Goal: Task Accomplishment & Management: Manage account settings

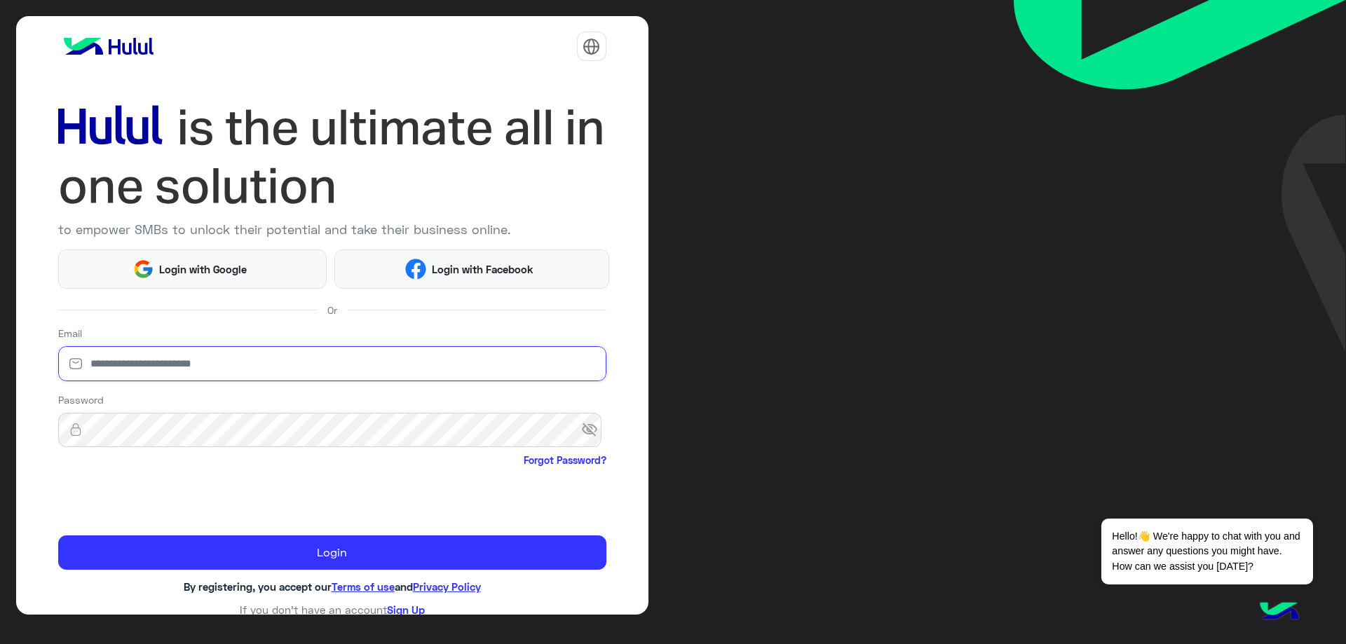
click at [184, 355] on input "email" at bounding box center [332, 363] width 548 height 35
type input "**********"
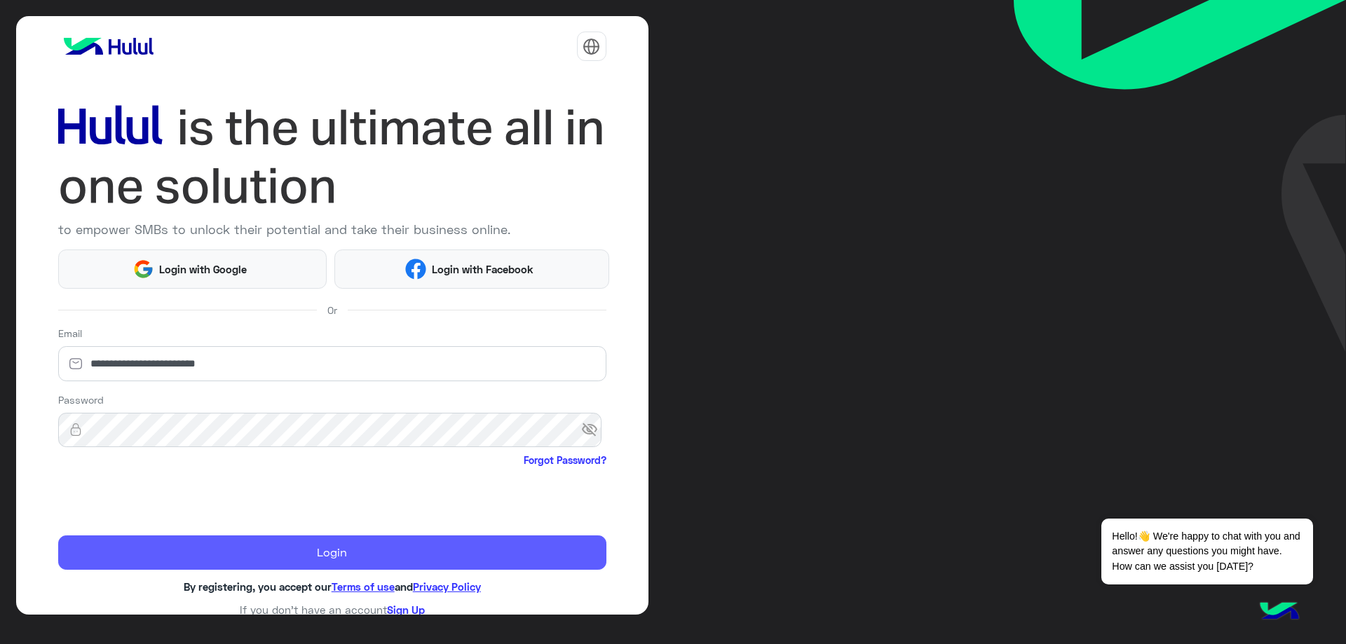
click at [434, 551] on button "Login" at bounding box center [332, 553] width 548 height 35
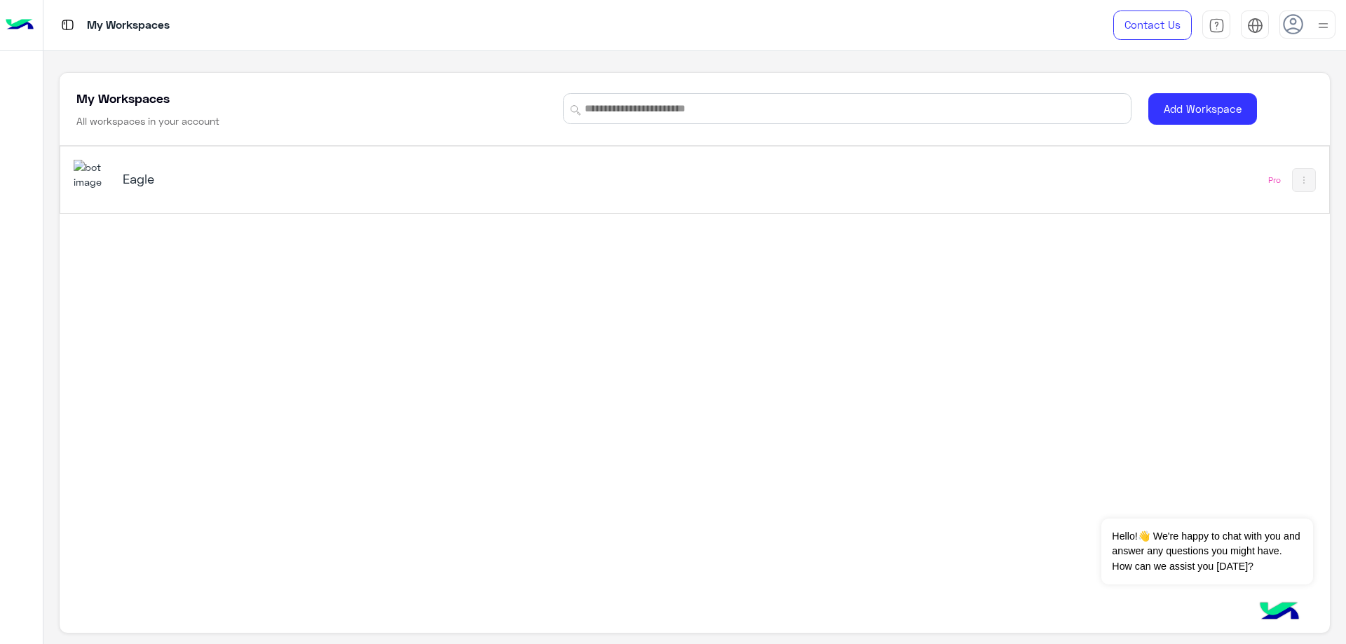
click at [273, 169] on div "Eagle" at bounding box center [446, 180] width 745 height 41
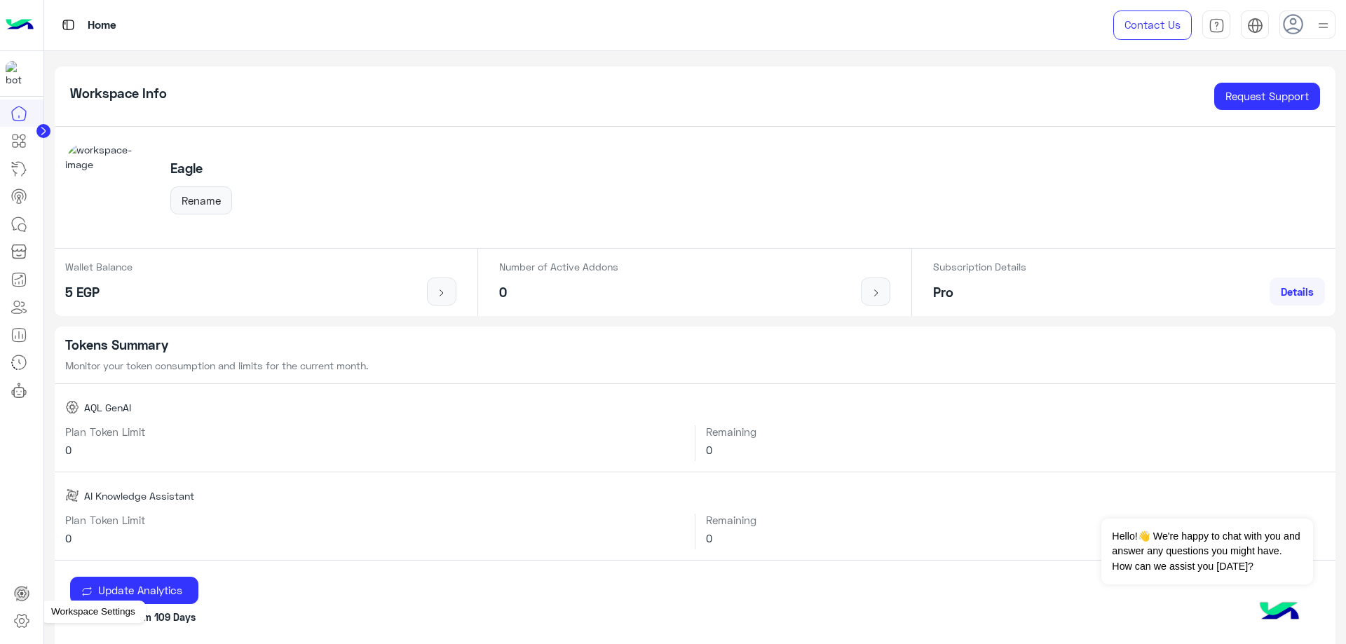
click at [20, 620] on icon at bounding box center [21, 621] width 5 height 5
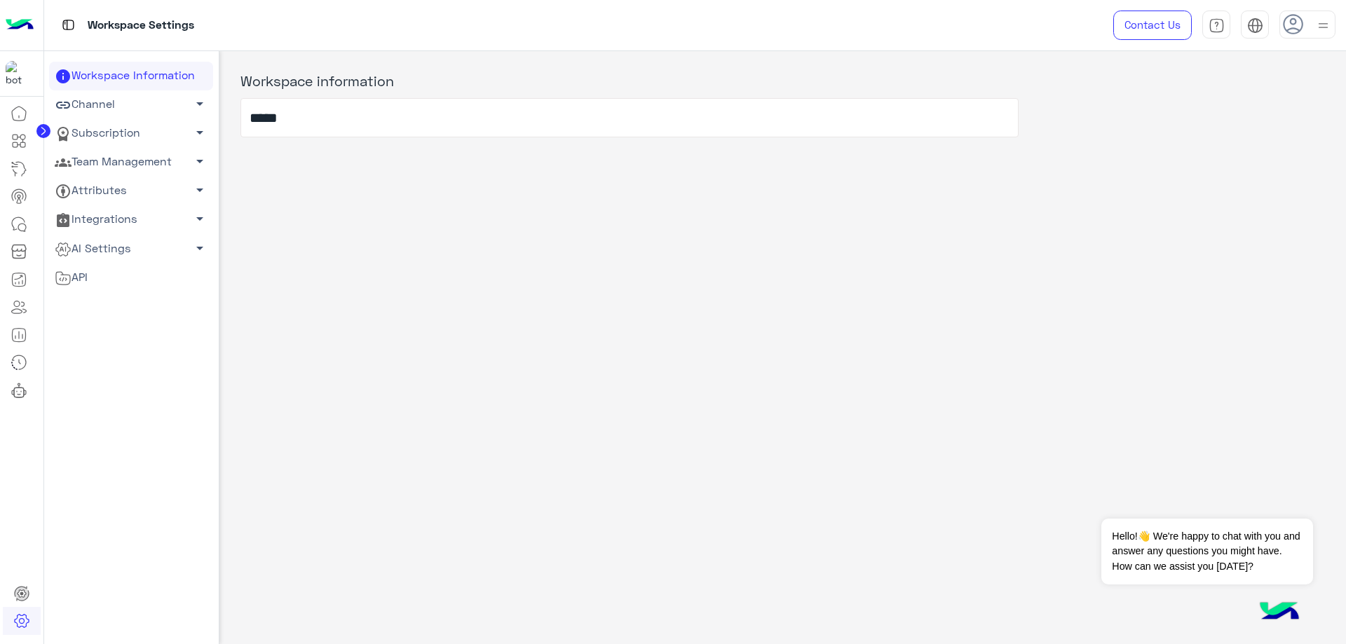
click at [115, 157] on link "Team Management arrow_drop_down" at bounding box center [131, 162] width 164 height 29
click at [147, 192] on link "Team Members" at bounding box center [131, 189] width 164 height 25
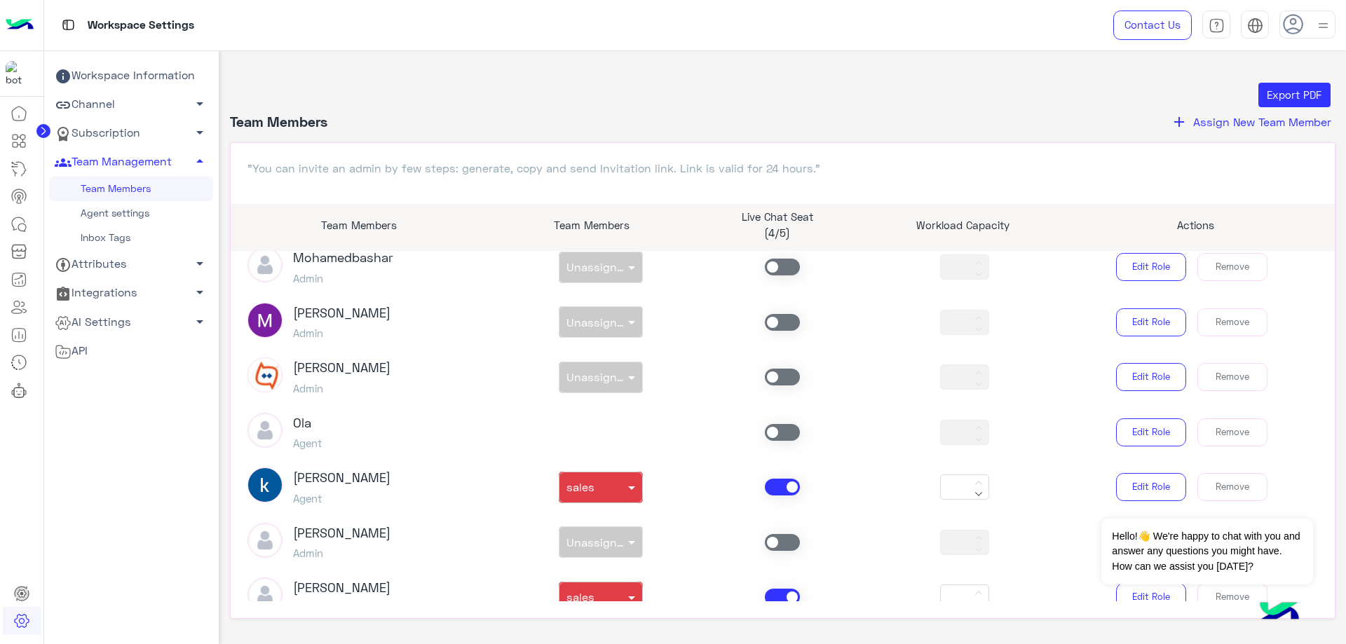
scroll to position [210, 0]
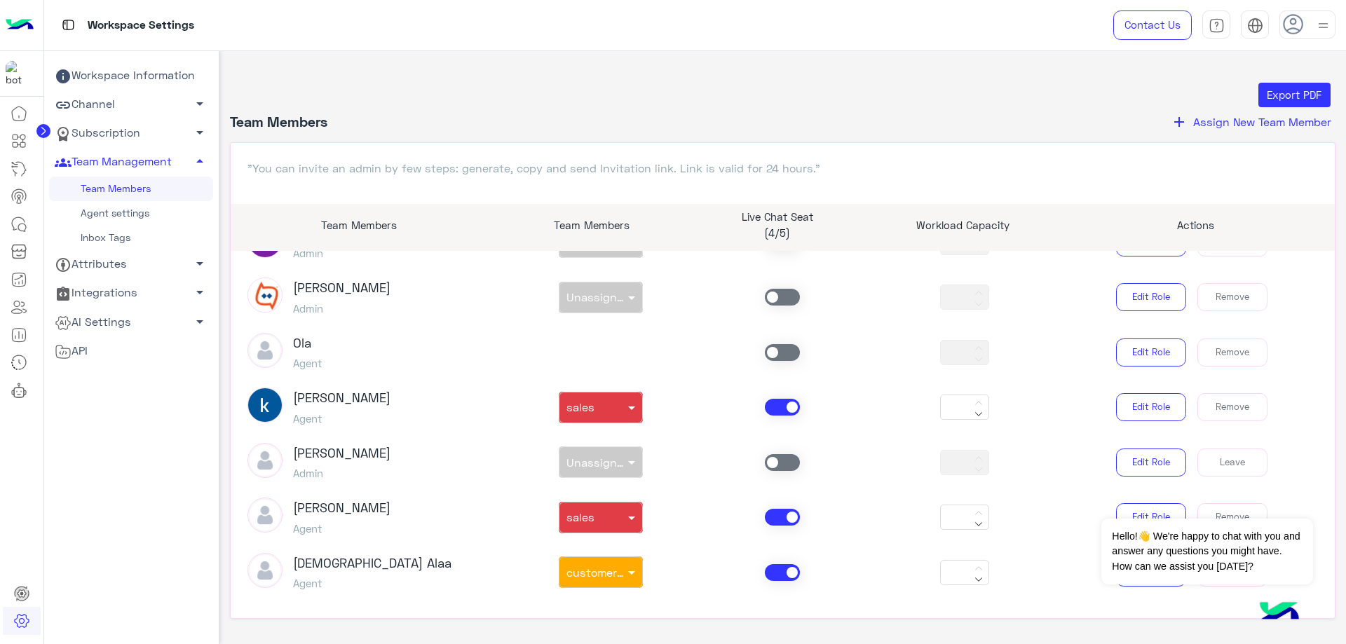
click at [785, 406] on span at bounding box center [782, 407] width 35 height 17
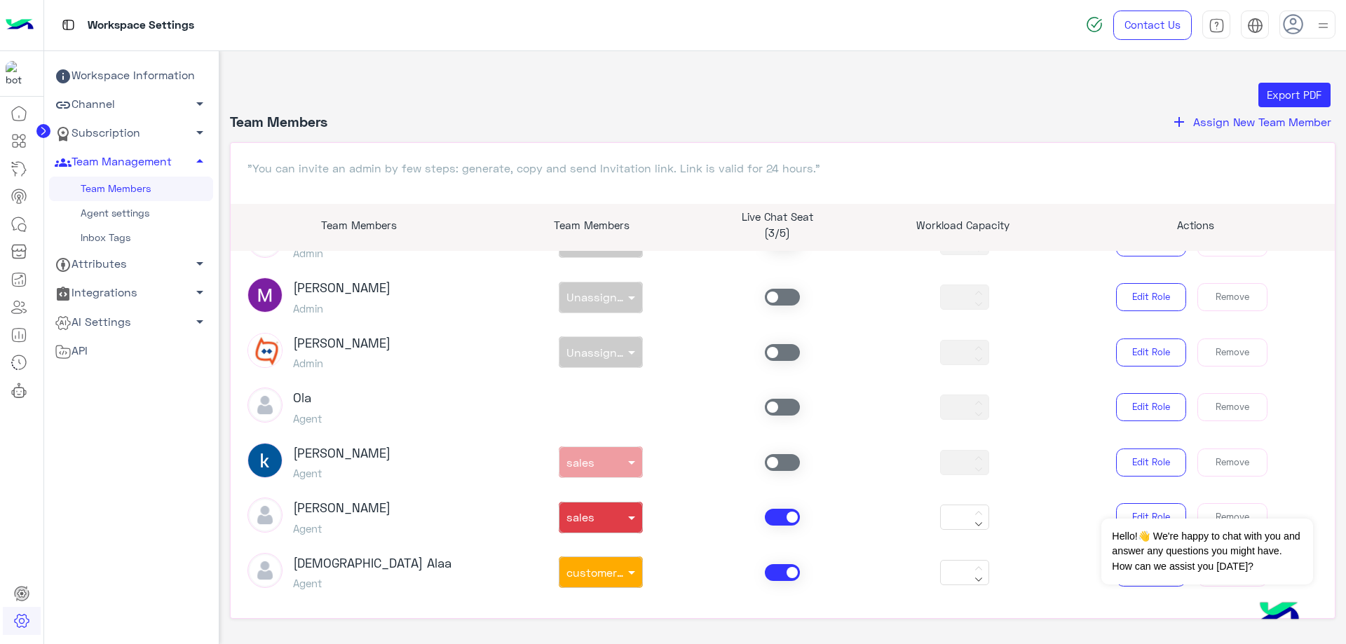
click at [773, 515] on span at bounding box center [782, 517] width 35 height 17
click at [769, 572] on span at bounding box center [782, 572] width 35 height 17
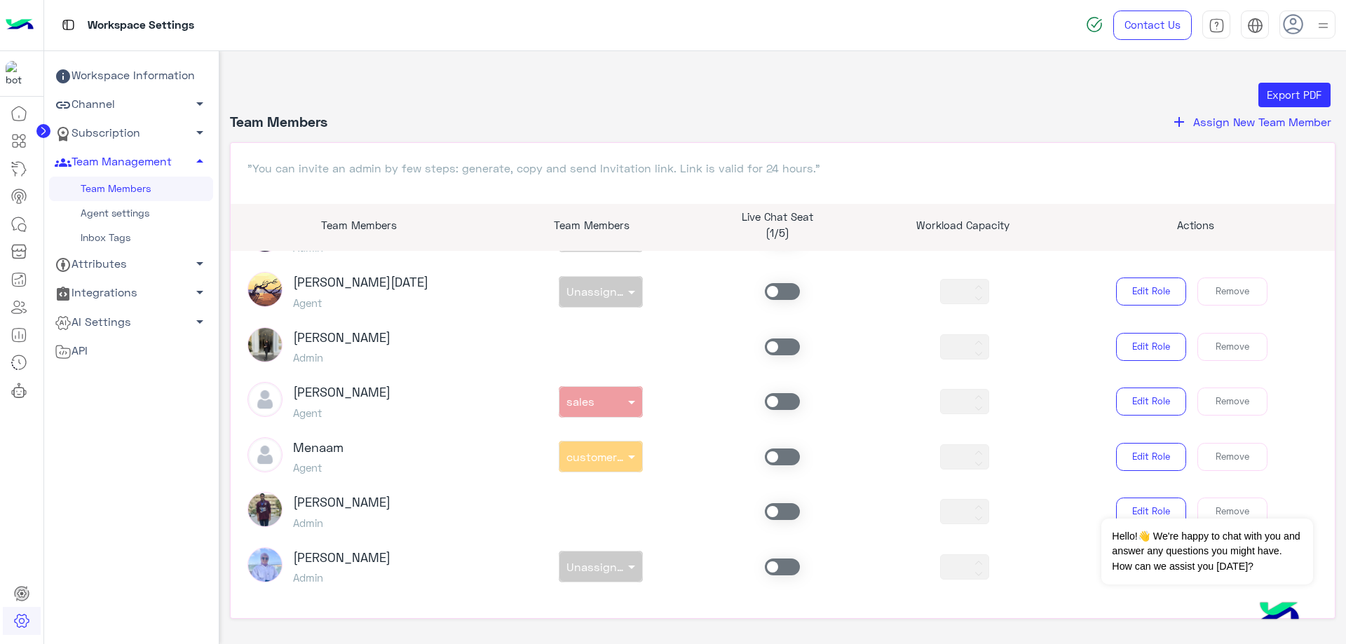
scroll to position [771, 0]
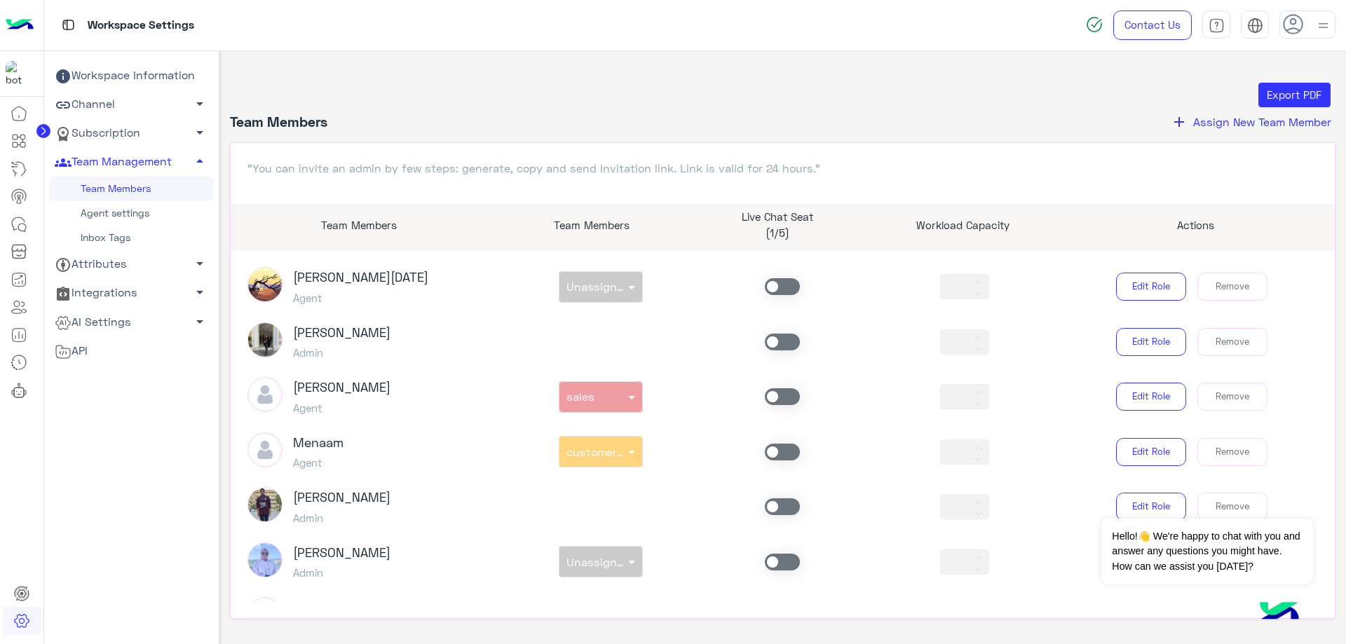
click at [782, 393] on span at bounding box center [782, 396] width 35 height 17
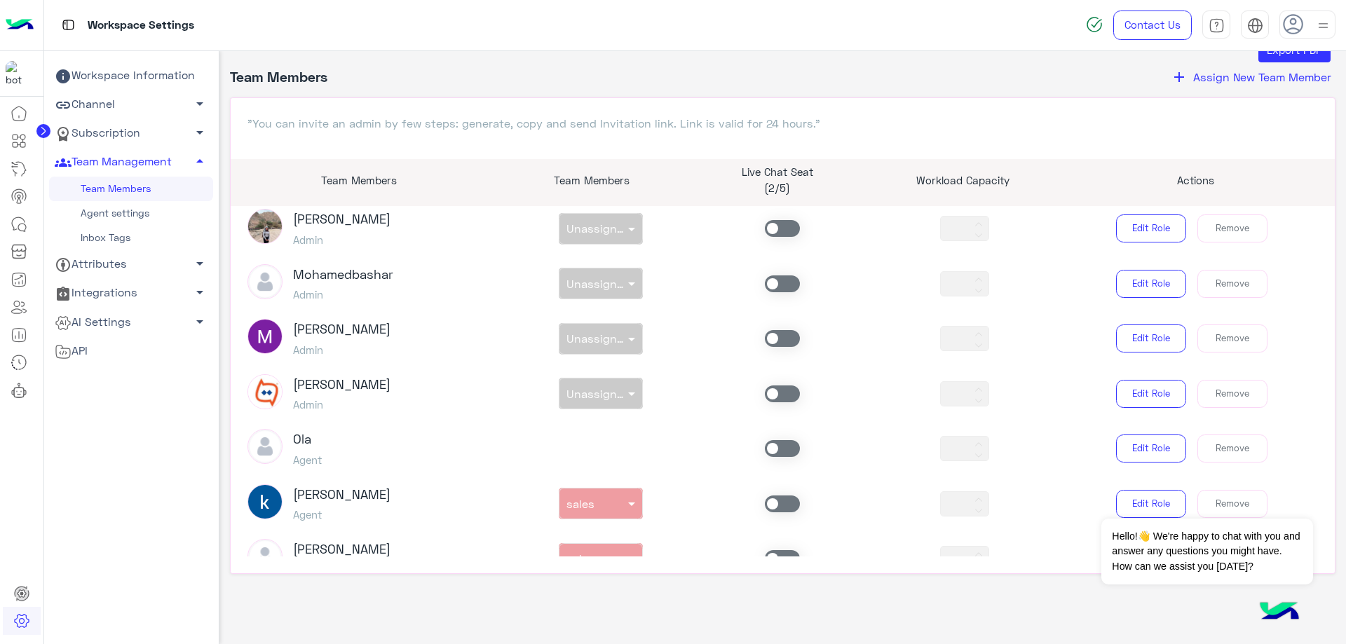
scroll to position [0, 0]
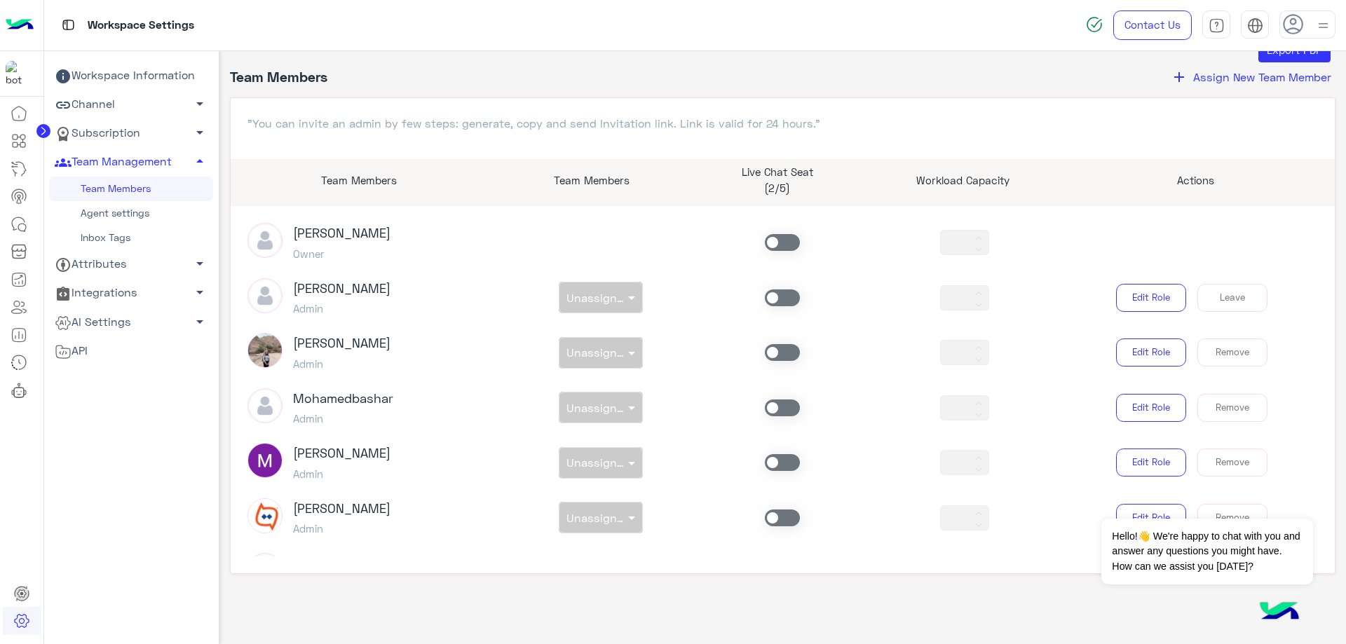
click at [767, 297] on span at bounding box center [782, 298] width 35 height 17
click at [609, 298] on div at bounding box center [600, 292] width 83 height 13
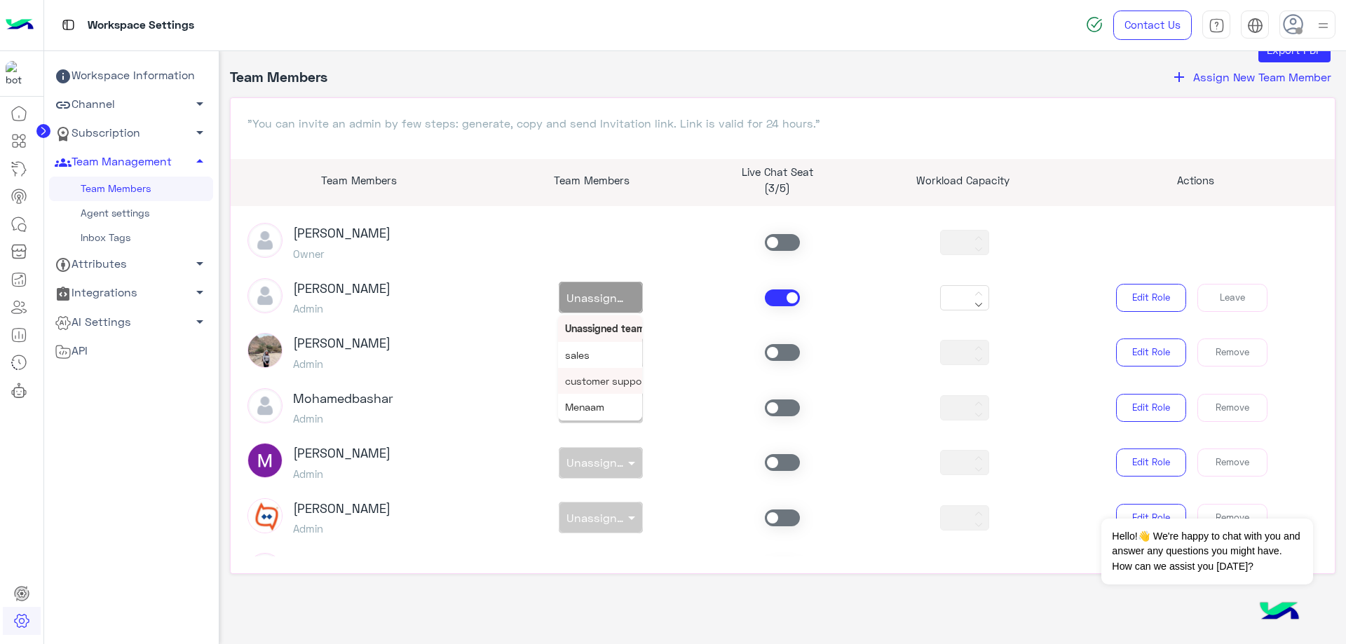
click at [599, 382] on span "customer support" at bounding box center [607, 381] width 84 height 12
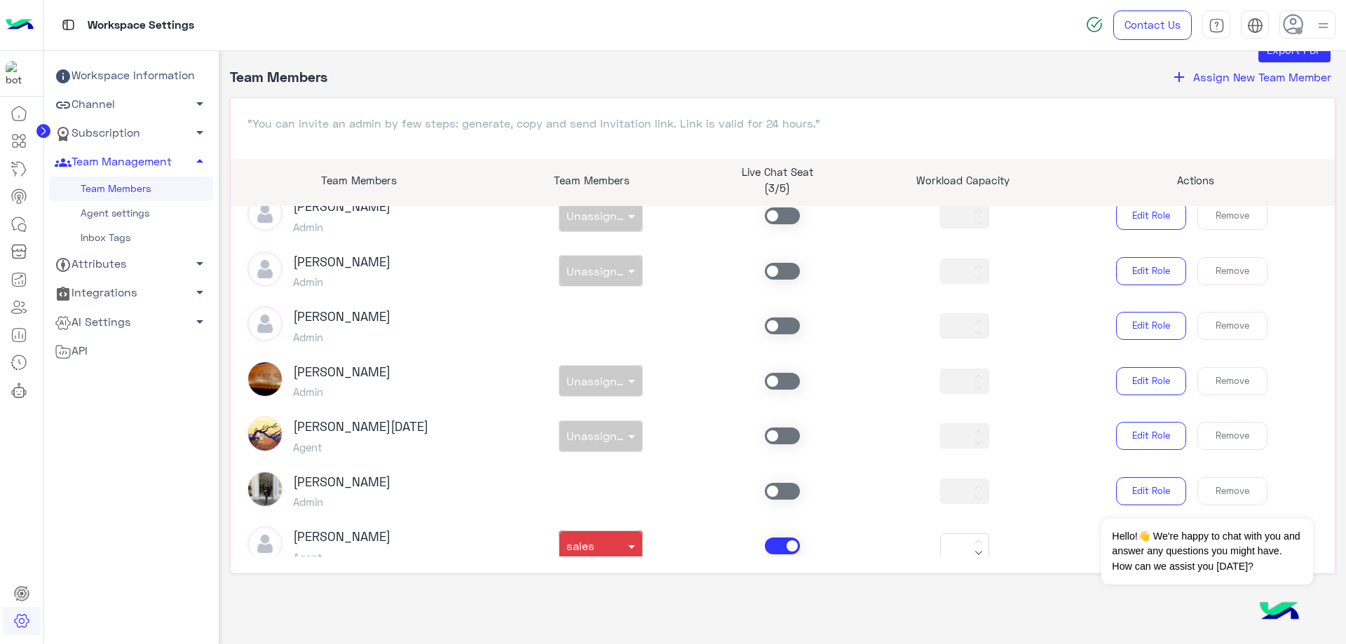
scroll to position [631, 0]
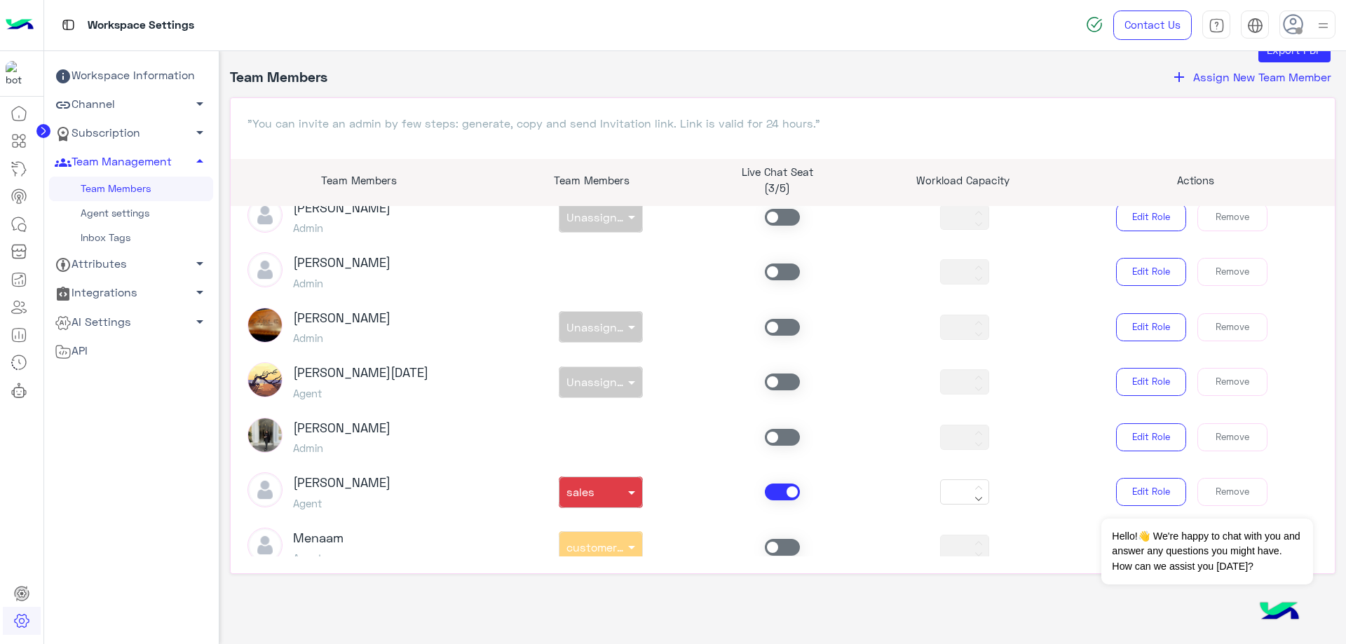
click at [765, 386] on span at bounding box center [782, 382] width 35 height 17
click at [581, 379] on input "text" at bounding box center [584, 378] width 36 height 13
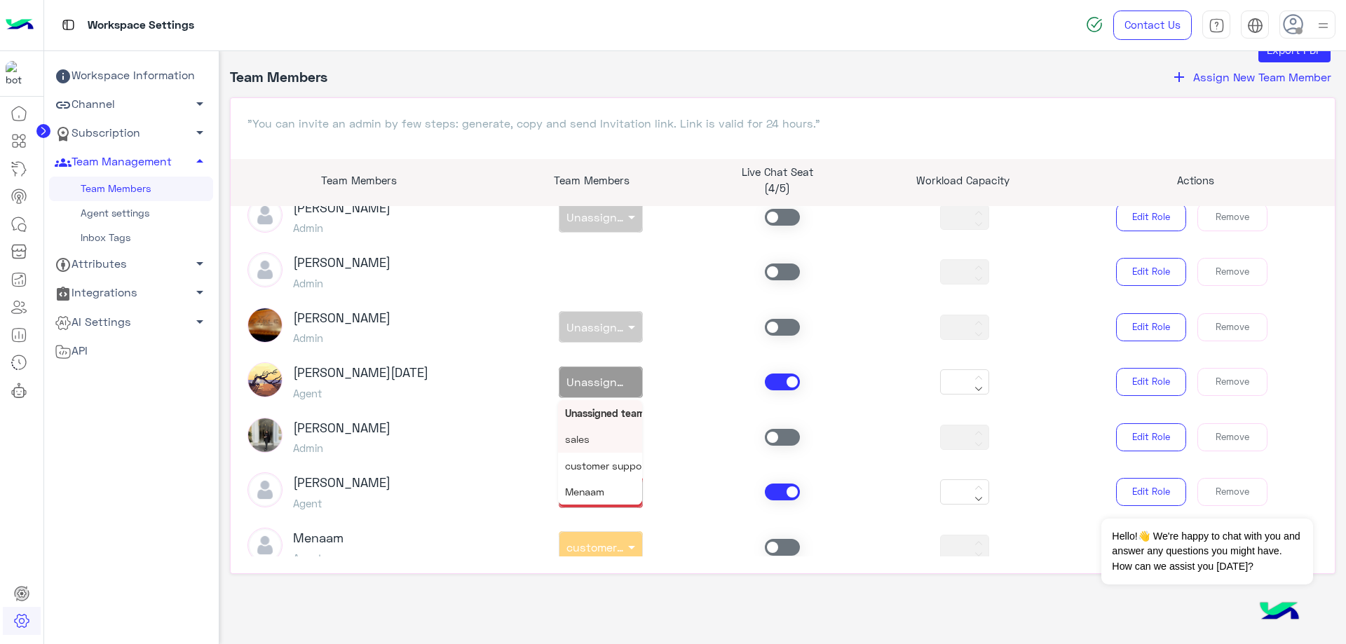
click at [592, 439] on div "sales" at bounding box center [600, 439] width 84 height 26
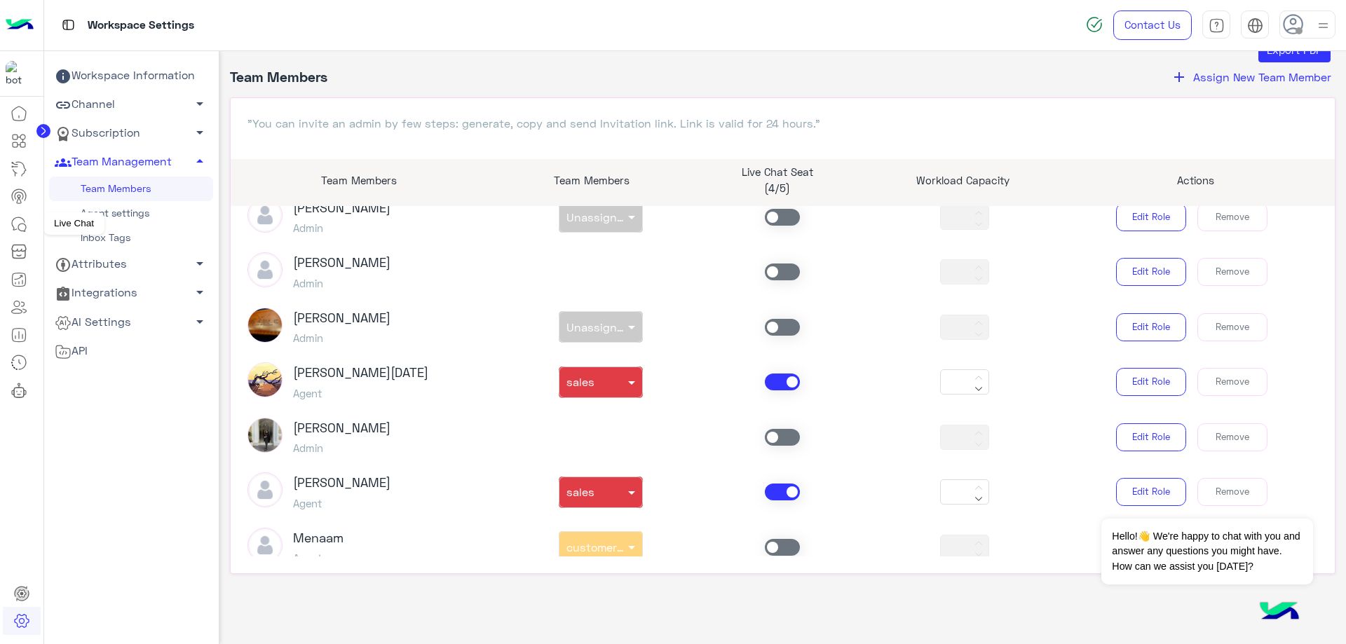
click at [15, 216] on icon at bounding box center [19, 224] width 17 height 17
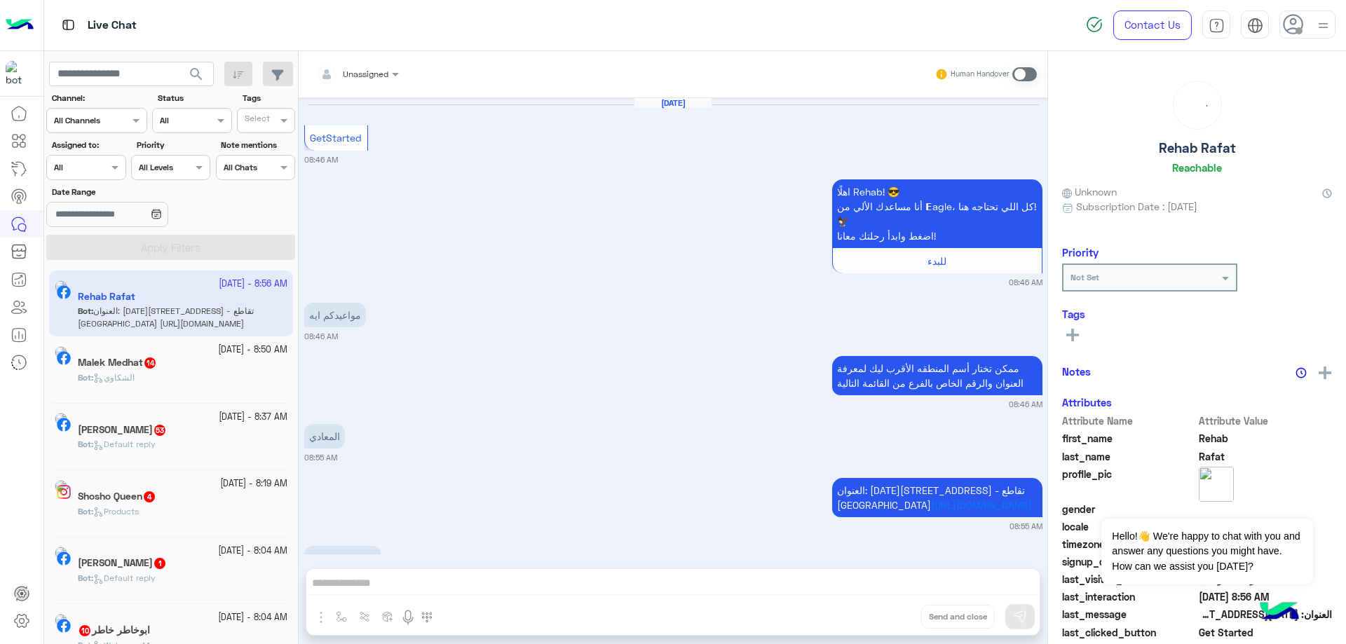
scroll to position [390, 0]
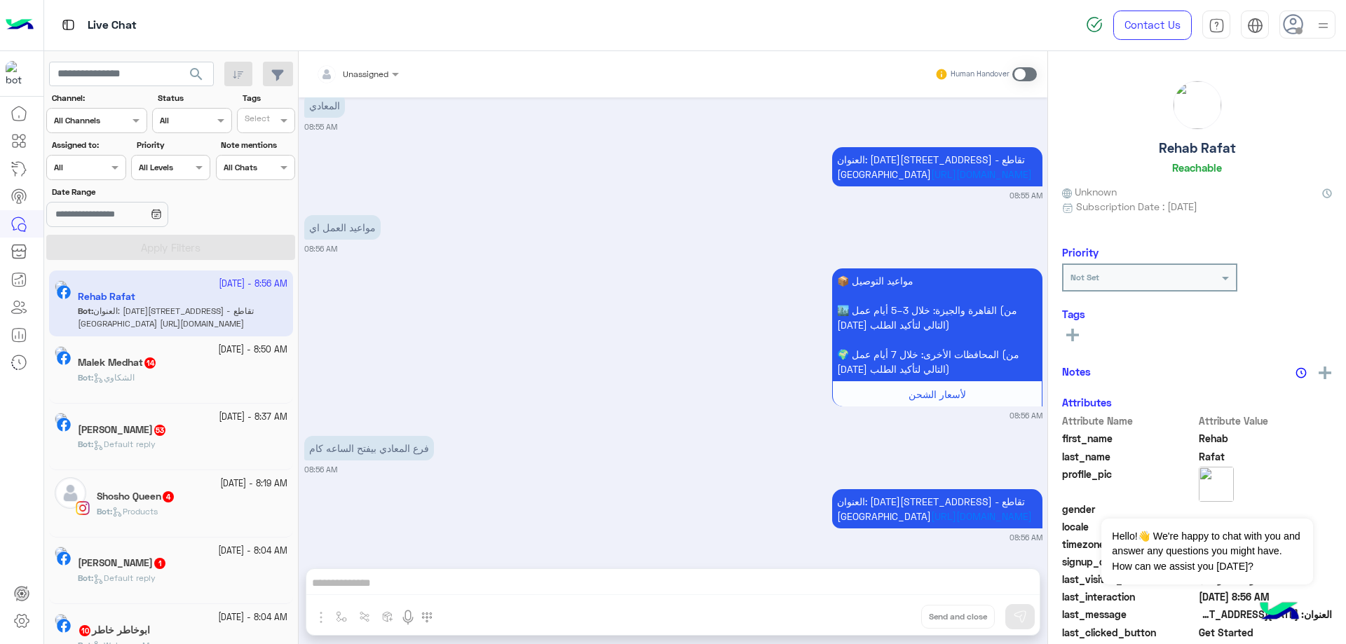
click at [1304, 28] on div at bounding box center [1307, 25] width 56 height 28
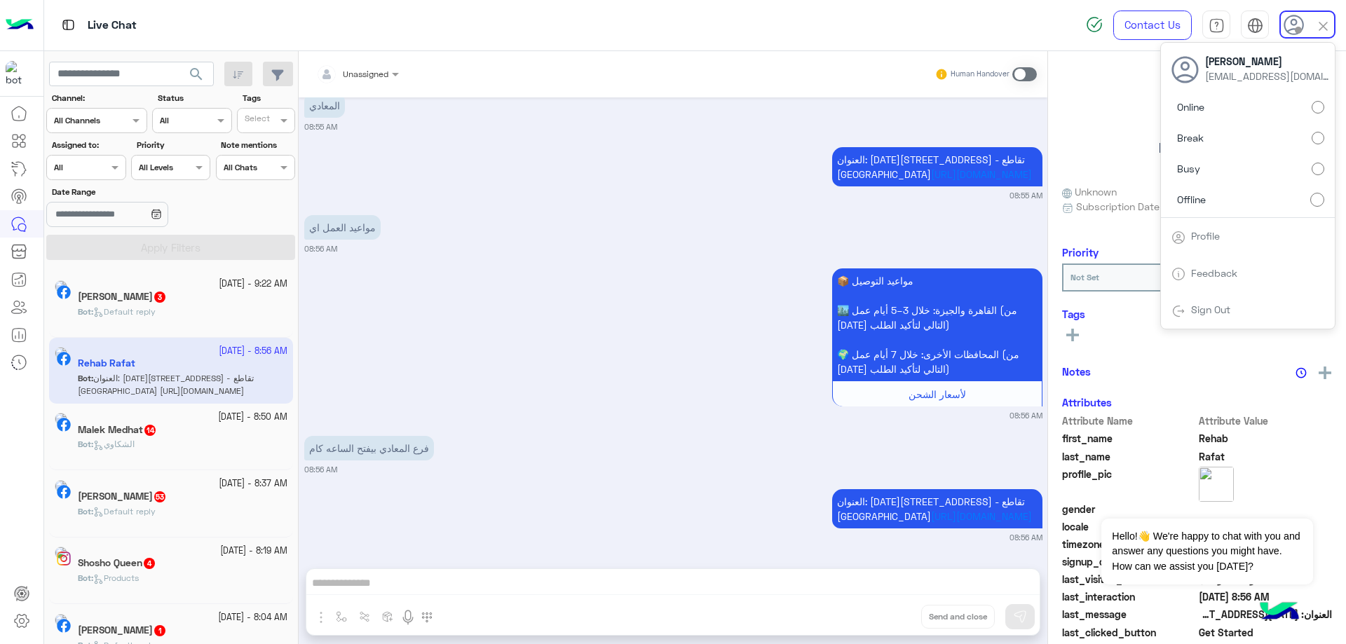
click at [1281, 107] on label "Online" at bounding box center [1247, 107] width 153 height 25
click at [83, 169] on input "text" at bounding box center [70, 166] width 32 height 13
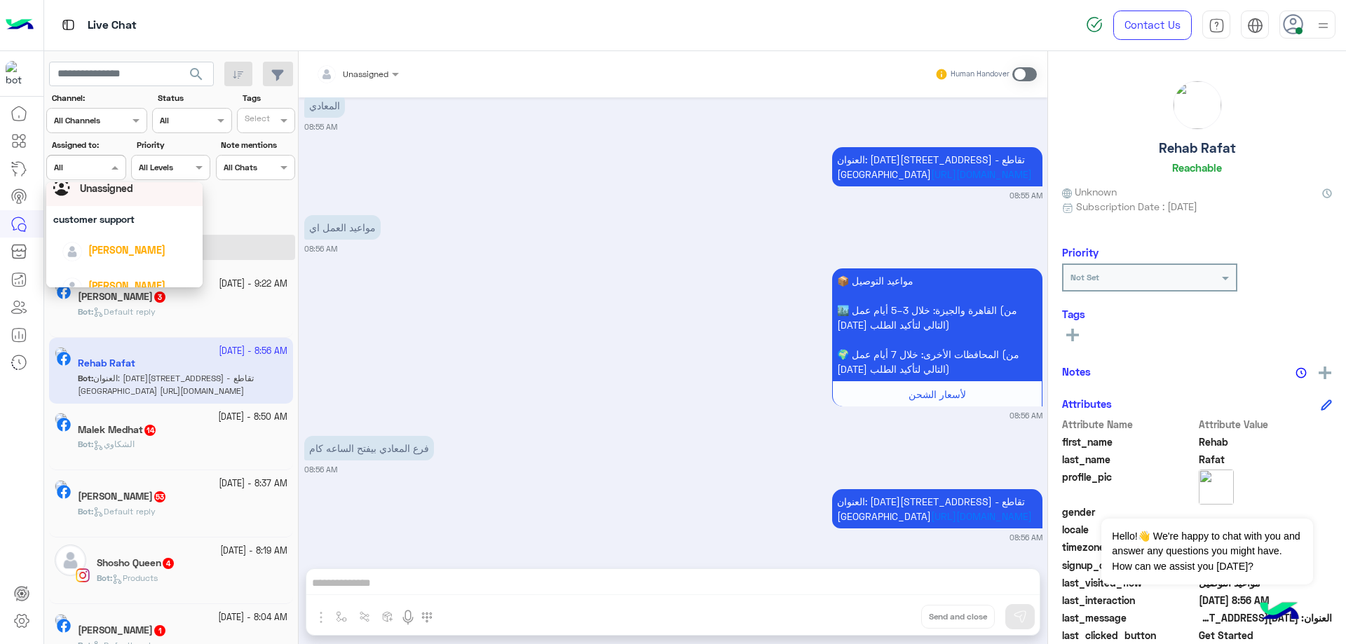
scroll to position [70, 0]
click at [113, 222] on span "[PERSON_NAME]" at bounding box center [126, 218] width 77 height 12
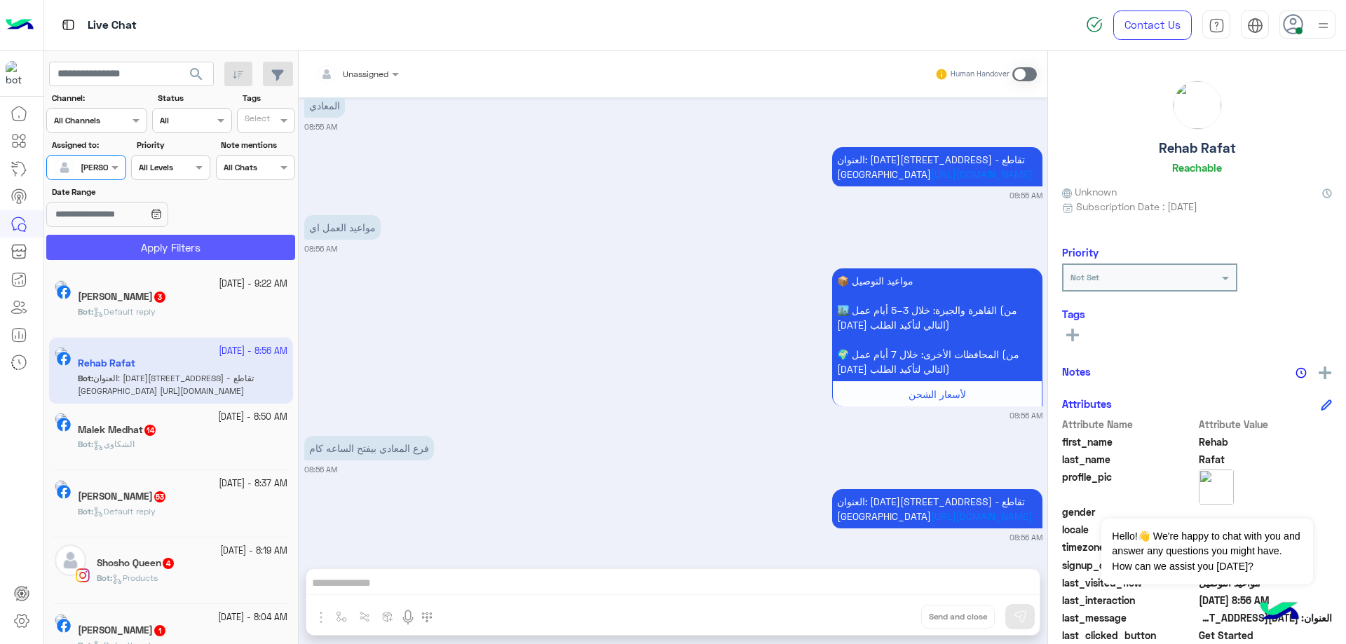
click at [152, 237] on button "Apply Filters" at bounding box center [170, 247] width 249 height 25
